Goal: Task Accomplishment & Management: Use online tool/utility

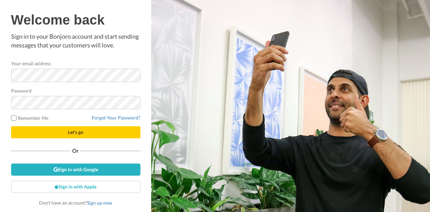
click at [76, 134] on span "Let's go" at bounding box center [75, 132] width 15 height 6
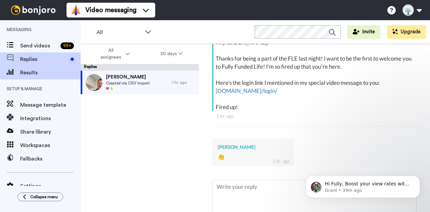
click at [33, 75] on span "Results" at bounding box center [50, 73] width 60 height 8
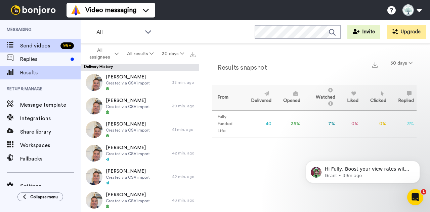
click at [29, 49] on span "Send videos" at bounding box center [39, 46] width 38 height 8
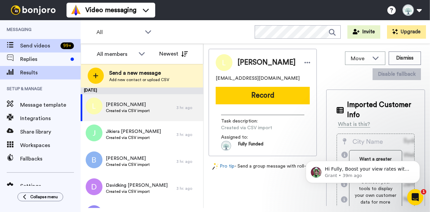
click at [37, 70] on span "Results" at bounding box center [50, 73] width 60 height 8
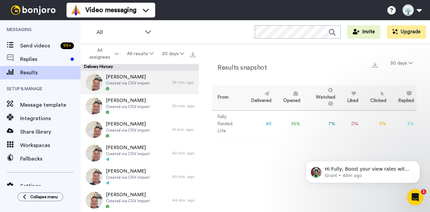
click at [142, 82] on span "Created via CSV import" at bounding box center [128, 82] width 44 height 5
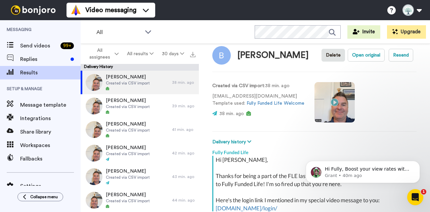
scroll to position [11, 0]
click at [335, 104] on video at bounding box center [335, 102] width 40 height 40
click at [419, 163] on icon "Dismiss notification" at bounding box center [418, 163] width 4 height 4
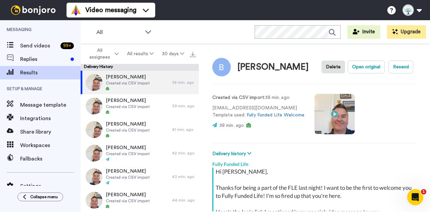
scroll to position [0, 0]
click at [415, 195] on icon "Open Intercom Messenger" at bounding box center [414, 195] width 5 height 5
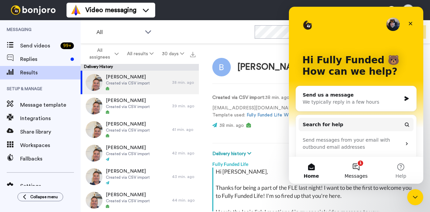
click at [359, 166] on button "1 Messages" at bounding box center [356, 170] width 45 height 27
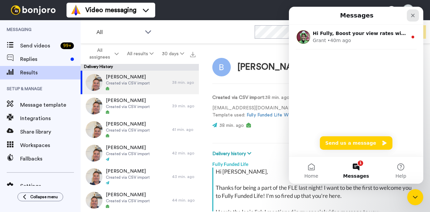
click at [413, 13] on icon "Close" at bounding box center [412, 15] width 5 height 5
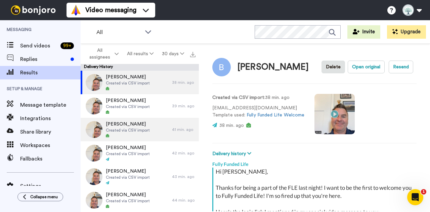
click at [127, 131] on span "Created via CSV import" at bounding box center [128, 129] width 44 height 5
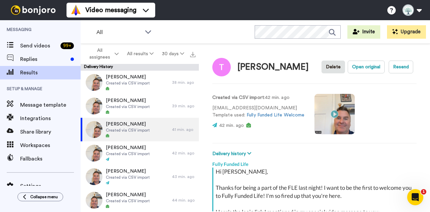
click at [334, 112] on video at bounding box center [335, 114] width 40 height 40
click at [198, 38] on div "All WORKSPACES View all All Default Task List + Add a new workspace Invite Upgr…" at bounding box center [255, 32] width 349 height 24
type textarea "x"
